Goal: Check status: Check status

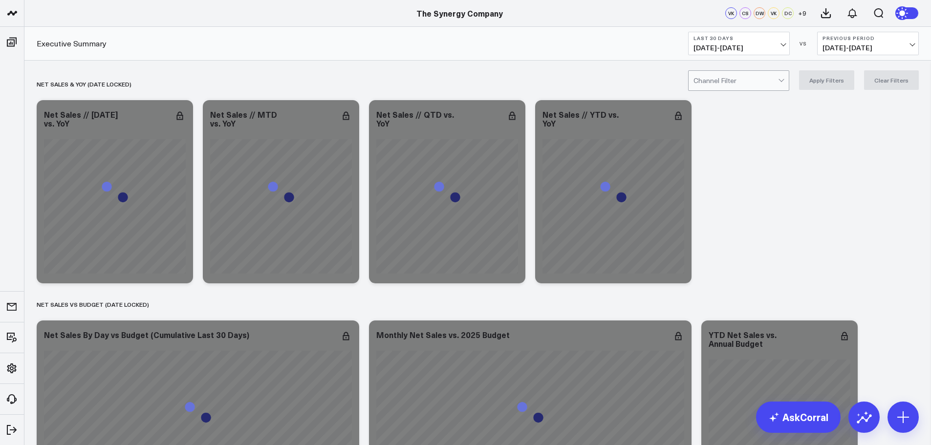
click at [783, 84] on div at bounding box center [782, 81] width 8 height 20
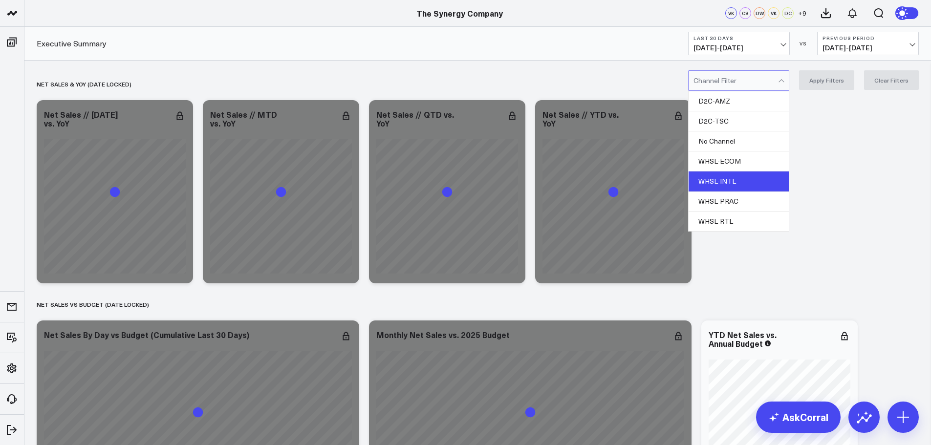
click at [733, 179] on div "WHSL-INTL" at bounding box center [739, 182] width 100 height 20
click at [825, 81] on button "Apply Filters" at bounding box center [826, 80] width 55 height 20
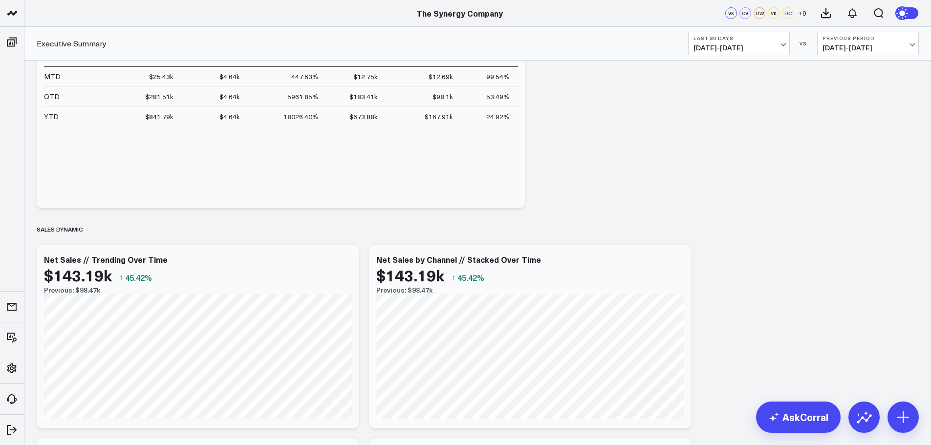
scroll to position [635, 0]
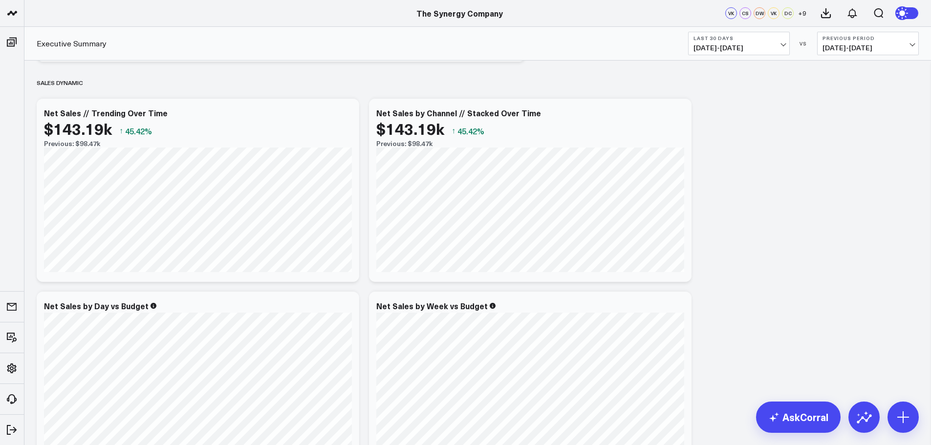
click at [878, 44] on span "[DATE] - [DATE]" at bounding box center [867, 48] width 91 height 8
click at [844, 117] on link "No Comparison" at bounding box center [868, 121] width 101 height 19
